Goal: Information Seeking & Learning: Understand process/instructions

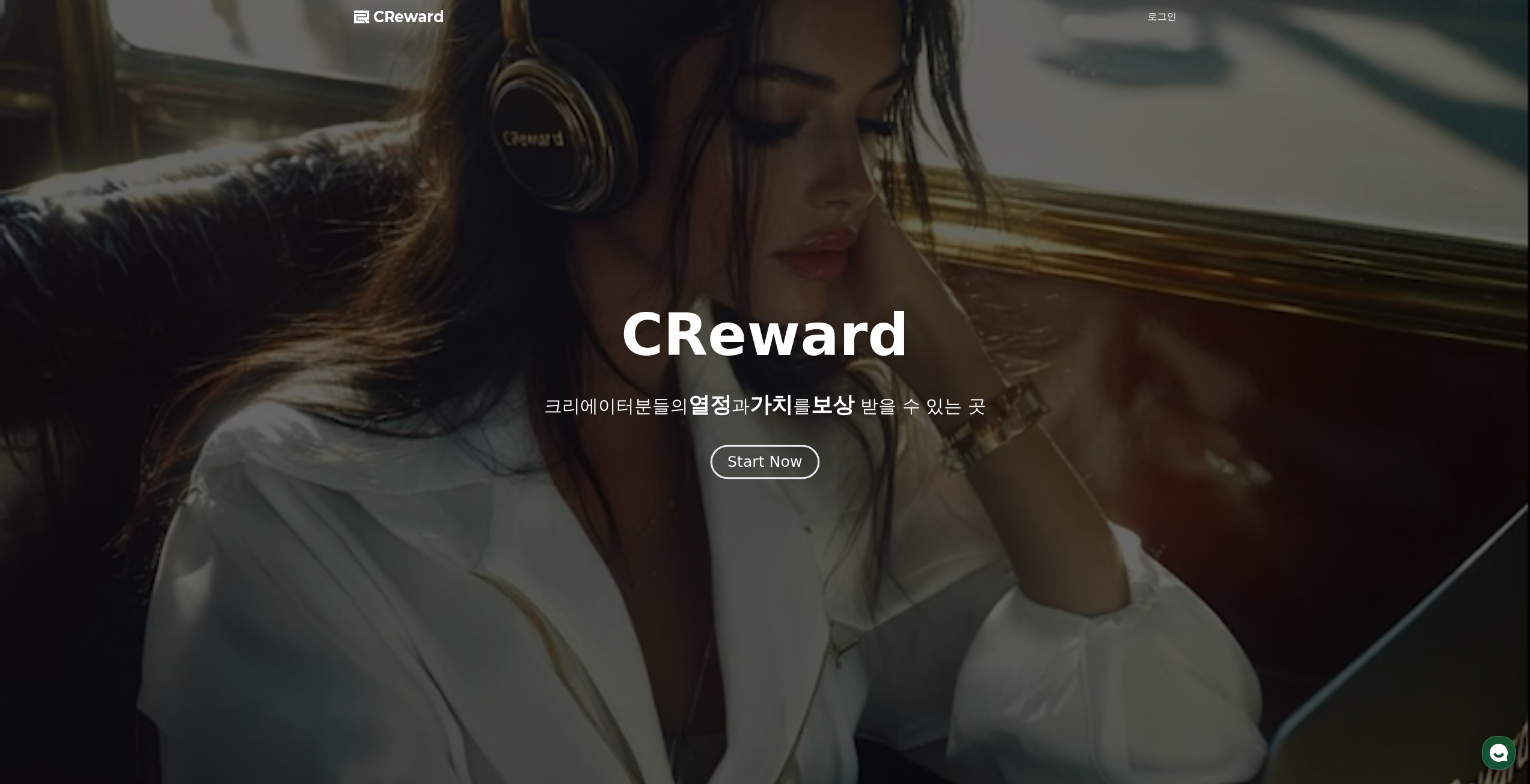
click at [773, 470] on div "Start Now" at bounding box center [765, 462] width 75 height 20
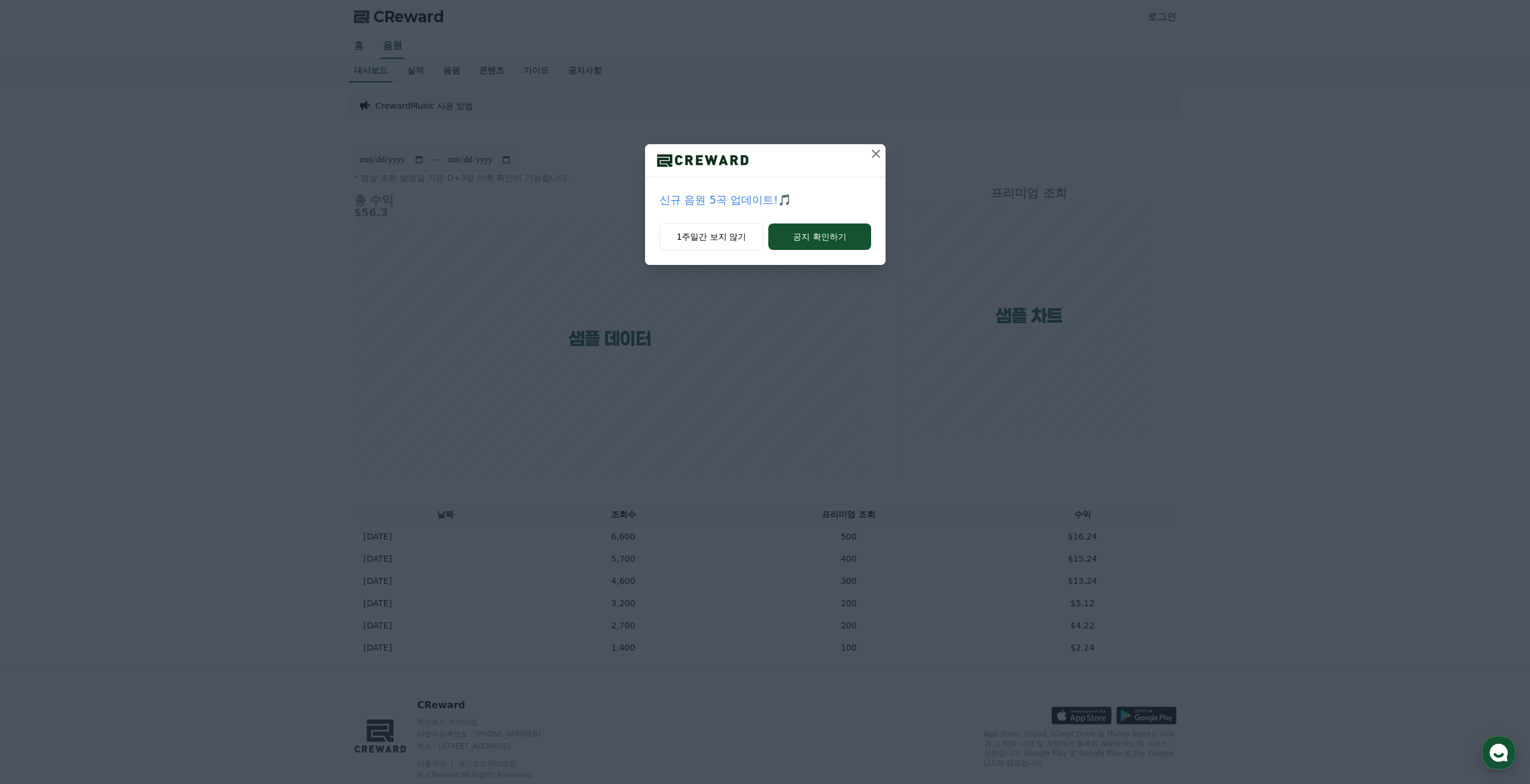
click at [877, 154] on icon at bounding box center [875, 154] width 14 height 14
click at [867, 158] on button at bounding box center [875, 154] width 19 height 19
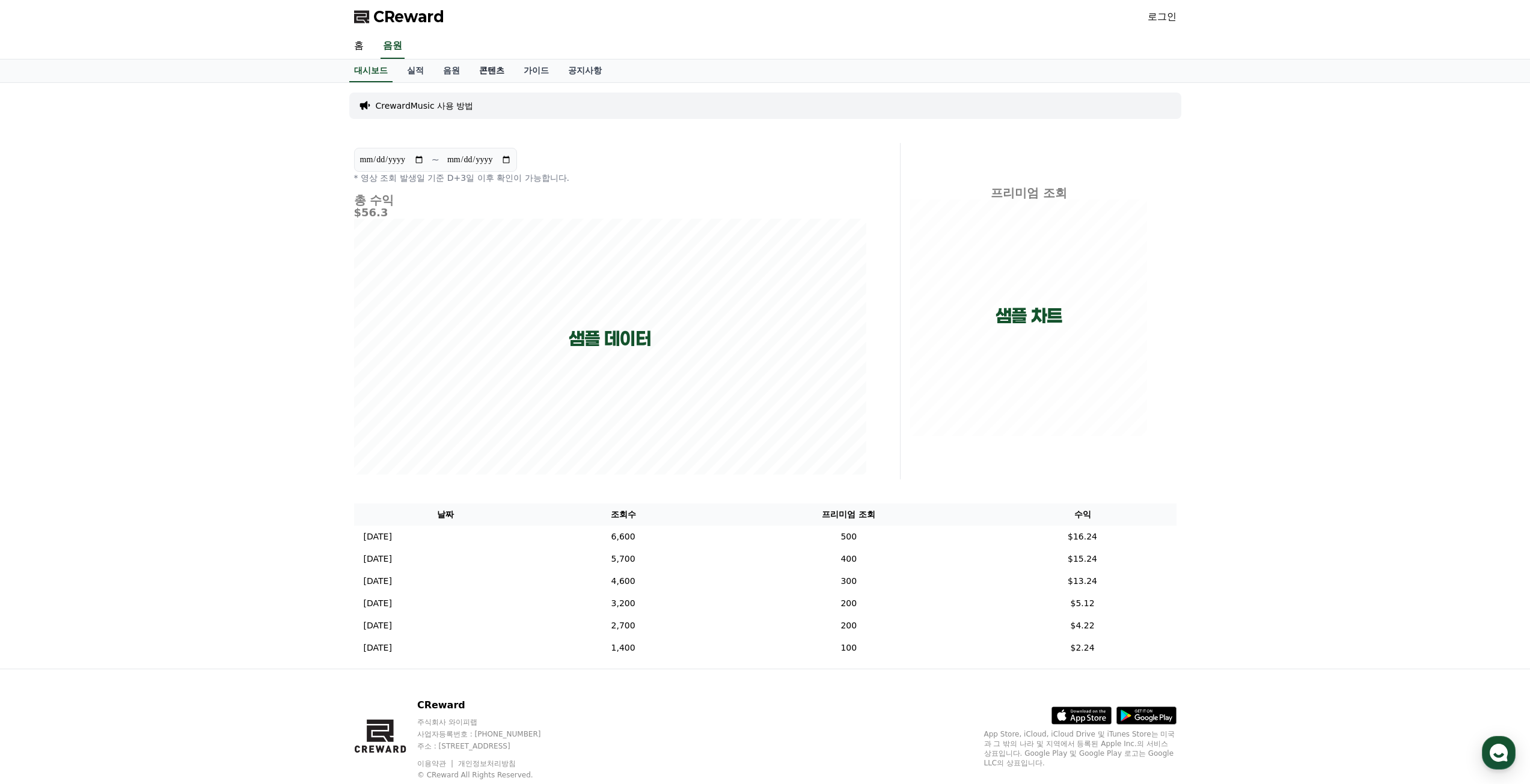
click at [491, 68] on link "콘텐츠" at bounding box center [491, 71] width 44 height 23
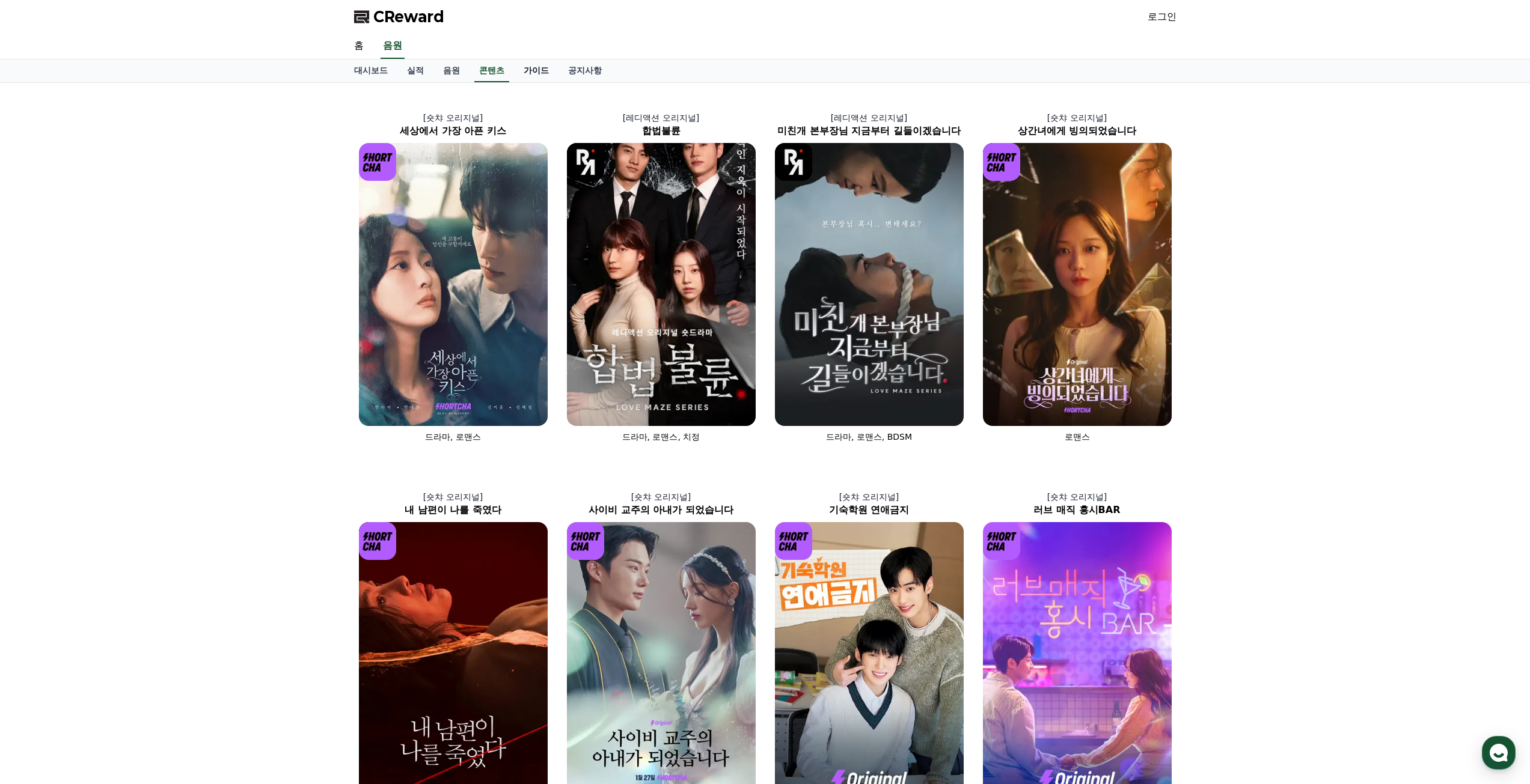
click at [538, 72] on link "가이드" at bounding box center [536, 71] width 44 height 23
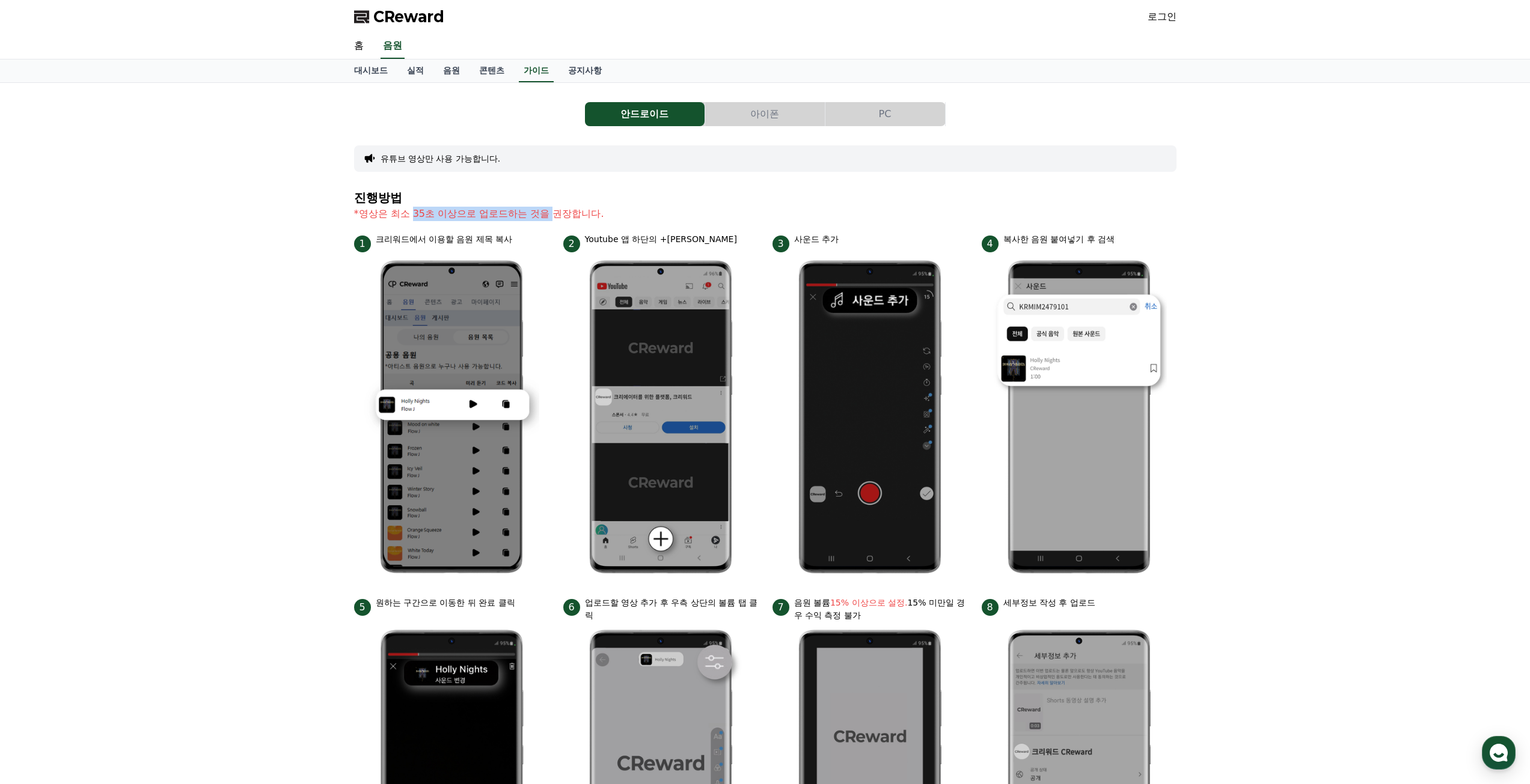
drag, startPoint x: 415, startPoint y: 218, endPoint x: 553, endPoint y: 210, distance: 138.2
click at [553, 210] on p "*영상은 최소 35초 이상으로 업로드하는 것을 권장합니다." at bounding box center [765, 213] width 823 height 14
drag, startPoint x: 463, startPoint y: 244, endPoint x: 537, endPoint y: 244, distance: 74.0
click at [537, 244] on div "1 크리워드에서 이용할 음원 제목 복사" at bounding box center [451, 243] width 195 height 19
click at [487, 67] on link "콘텐츠" at bounding box center [491, 71] width 44 height 23
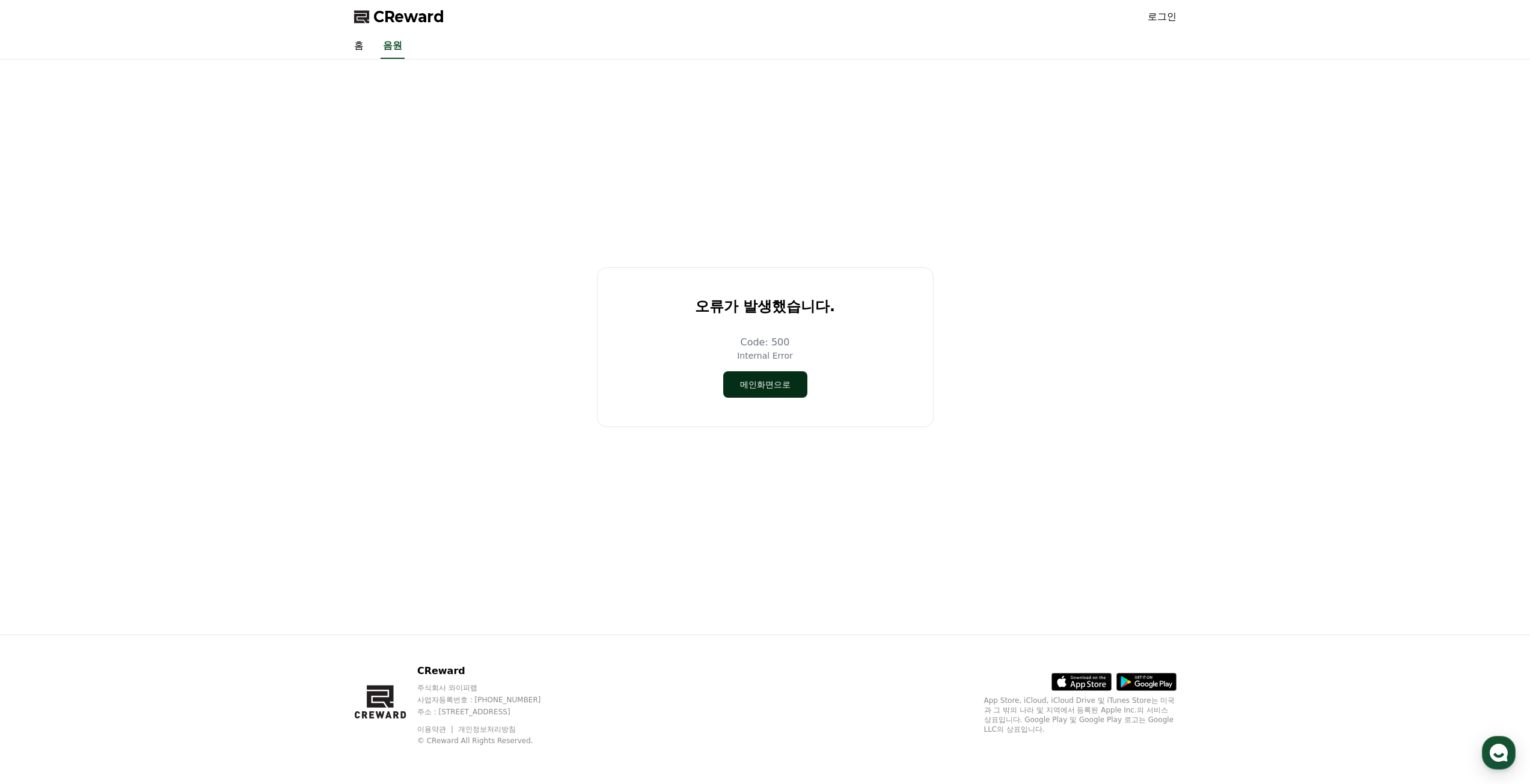
click at [750, 377] on button "메인화면으로" at bounding box center [765, 385] width 84 height 27
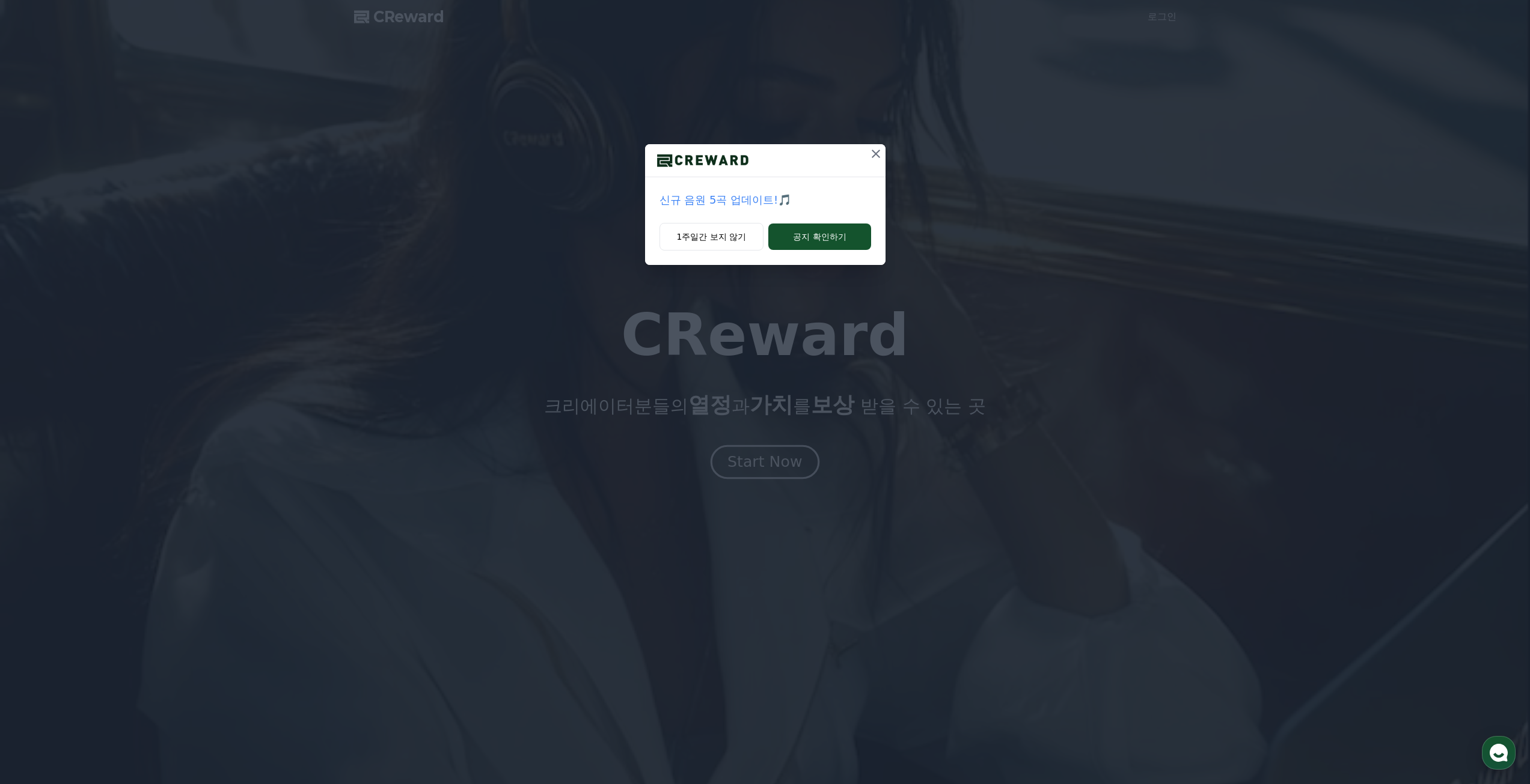
click at [777, 464] on div "신규 음원 5곡 업데이트!🎵 1주일간 보지 않기 공지 확인하기" at bounding box center [765, 392] width 1530 height 784
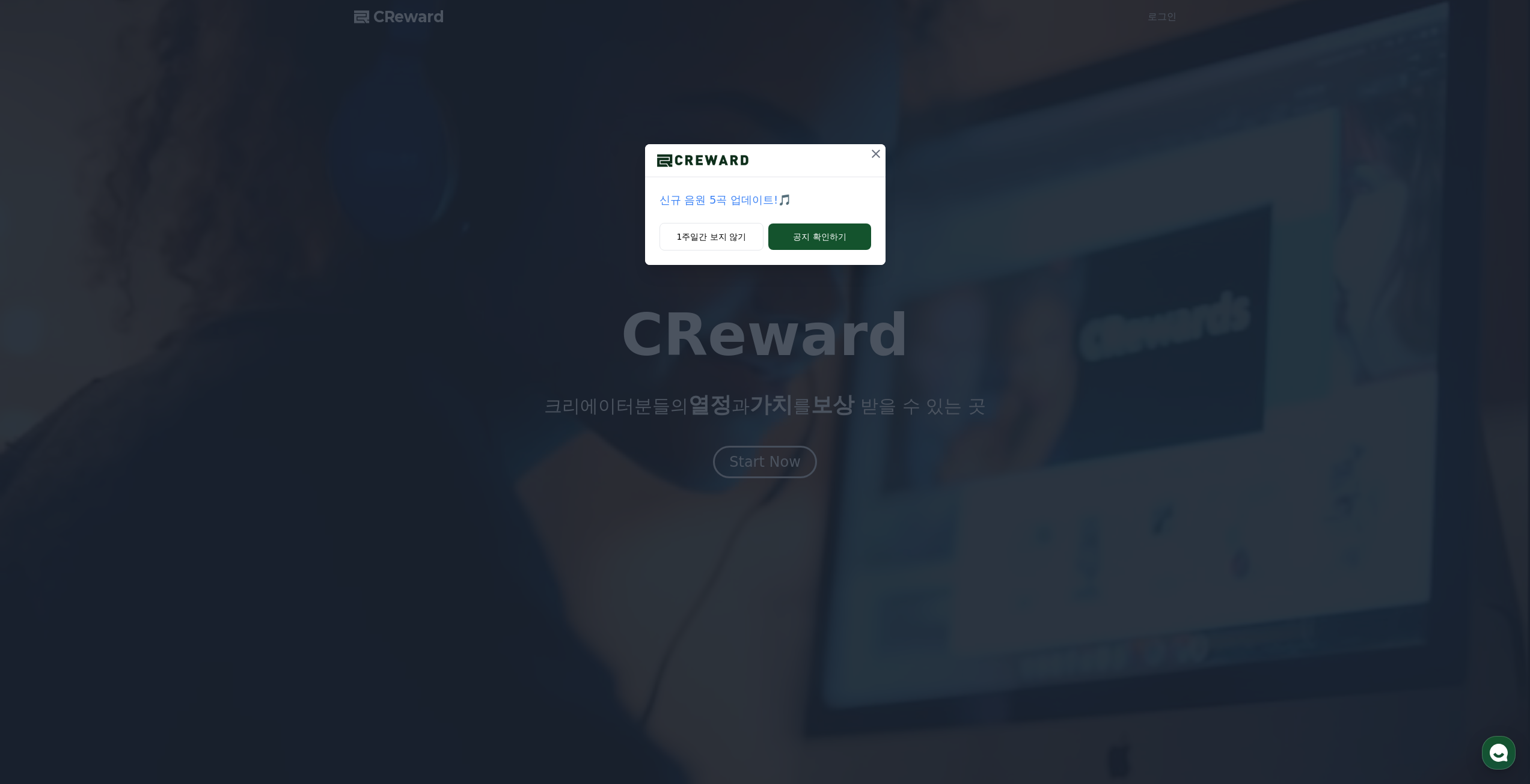
click at [873, 154] on icon at bounding box center [875, 154] width 14 height 14
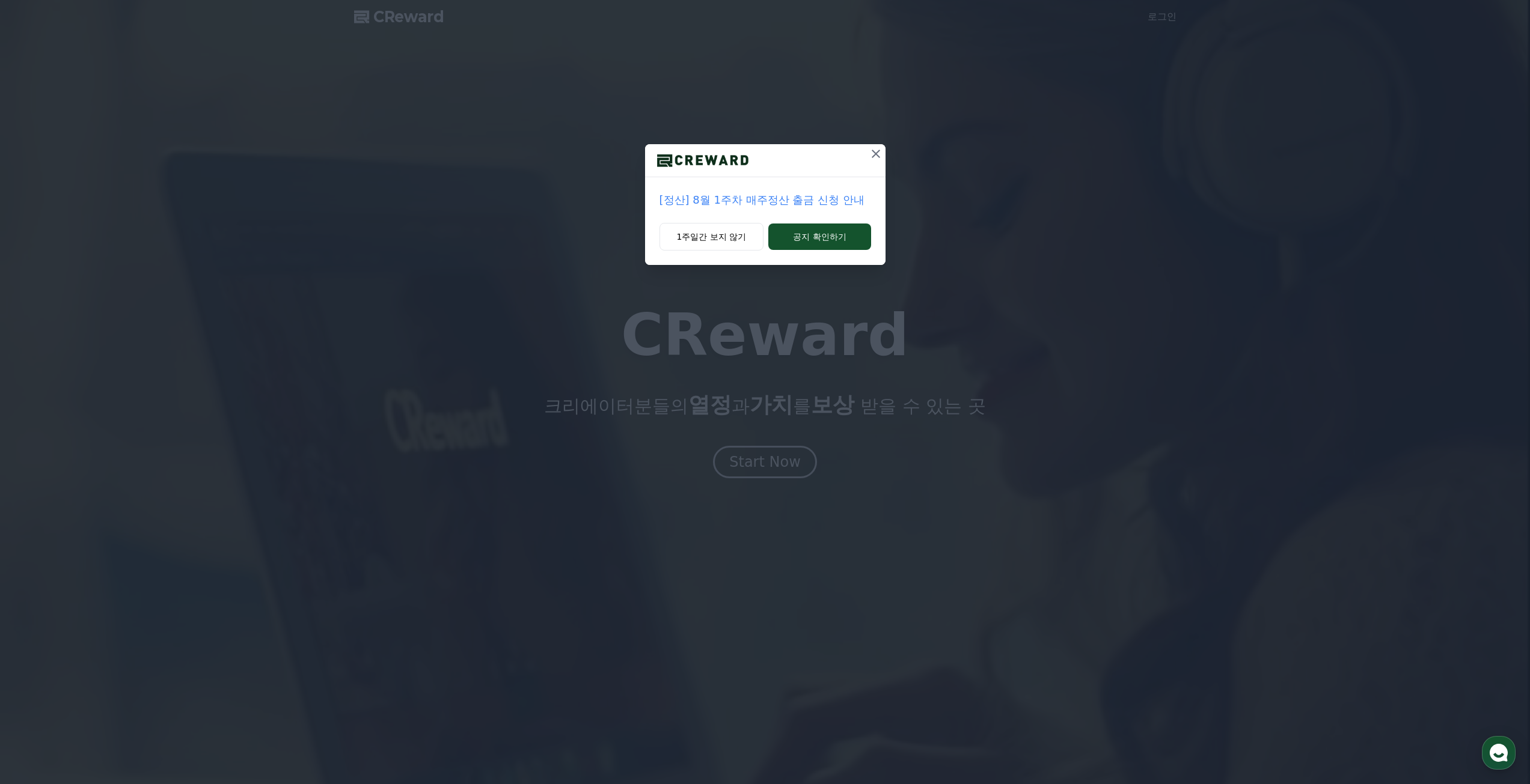
click at [883, 156] on button at bounding box center [875, 154] width 19 height 19
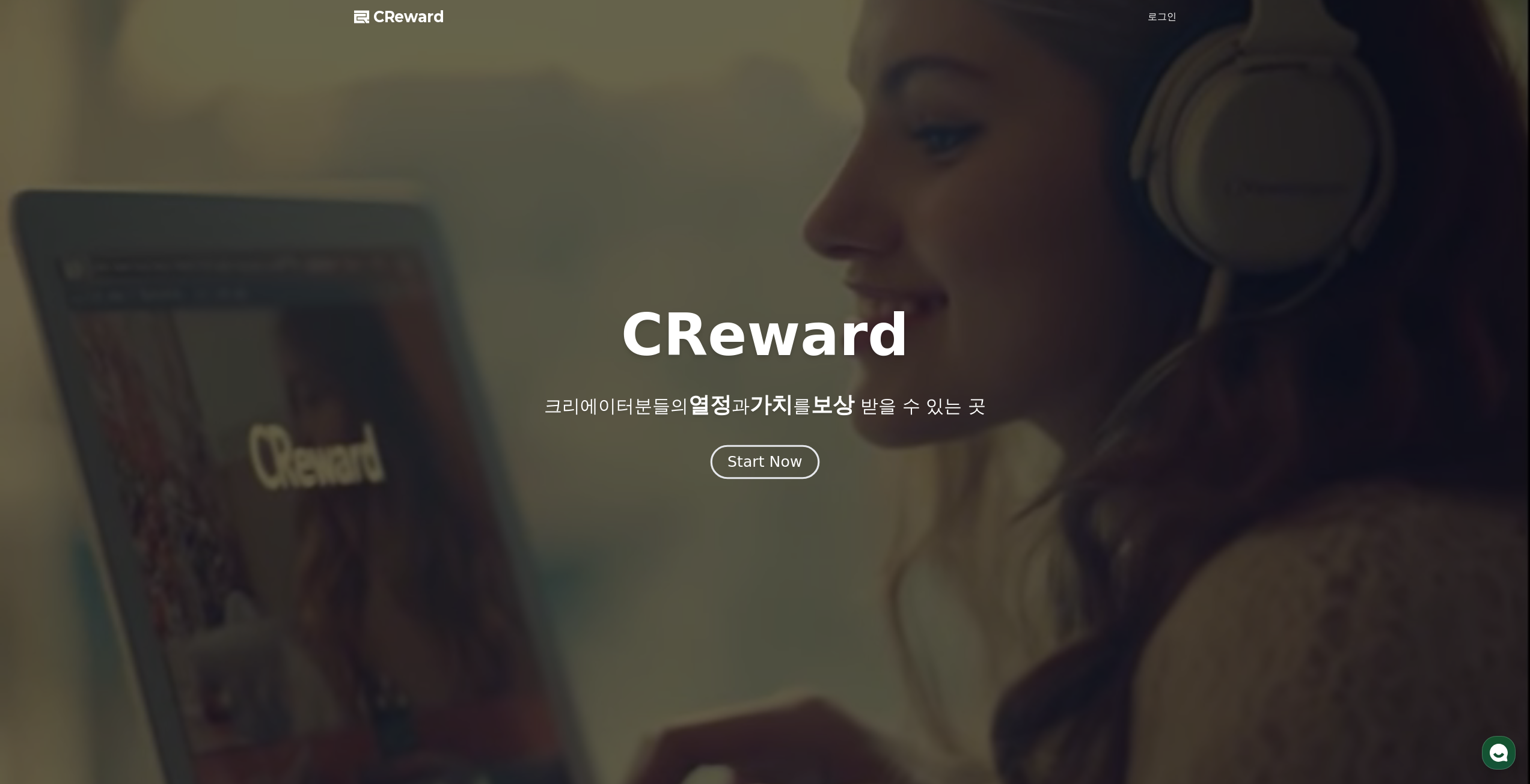
click at [769, 476] on button "Start Now" at bounding box center [764, 462] width 108 height 35
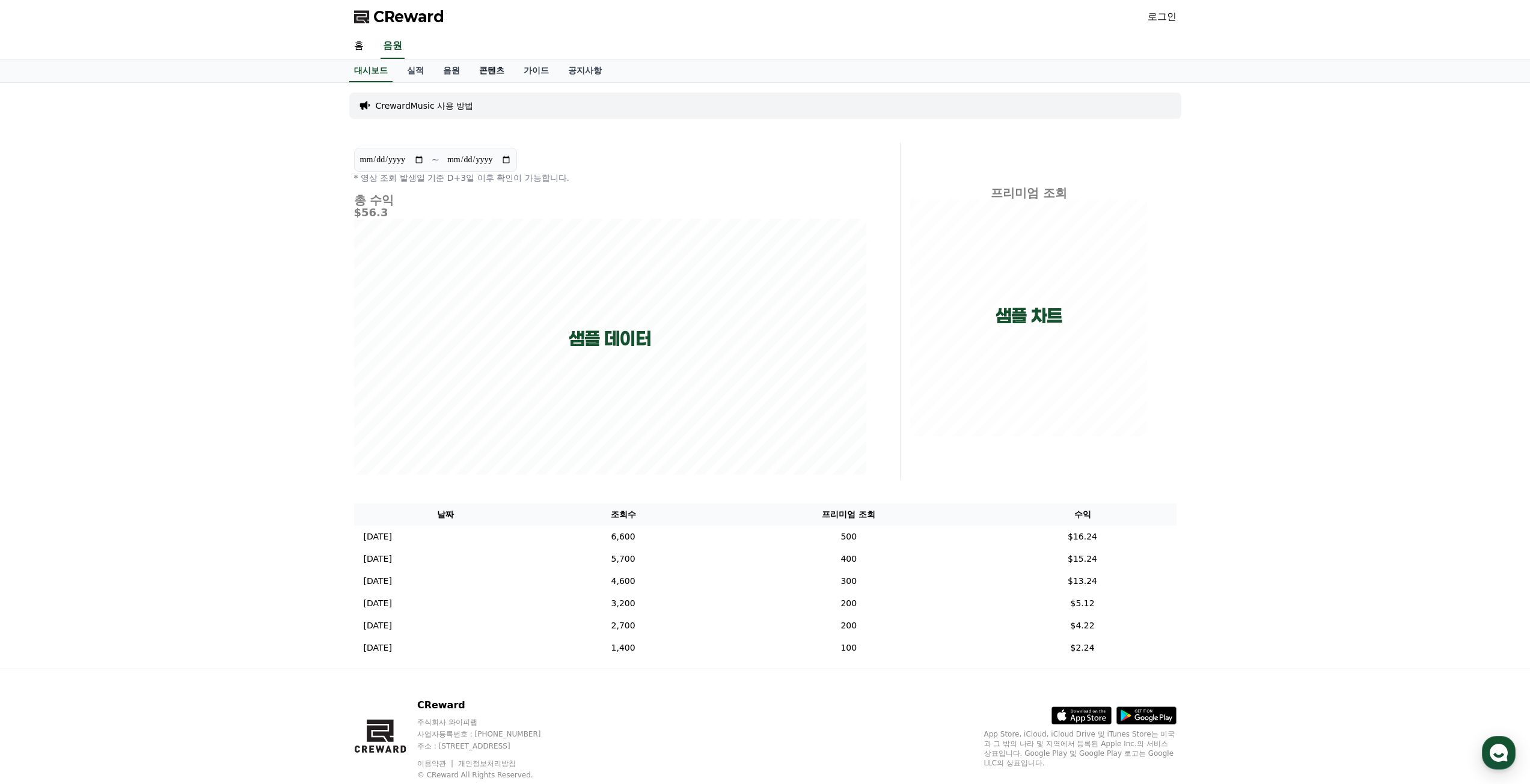
click at [487, 75] on link "콘텐츠" at bounding box center [491, 71] width 44 height 23
